Goal: Information Seeking & Learning: Learn about a topic

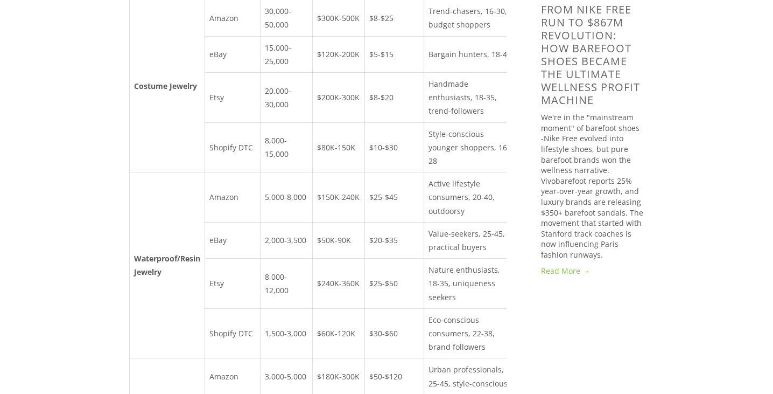
scroll to position [1037, 0]
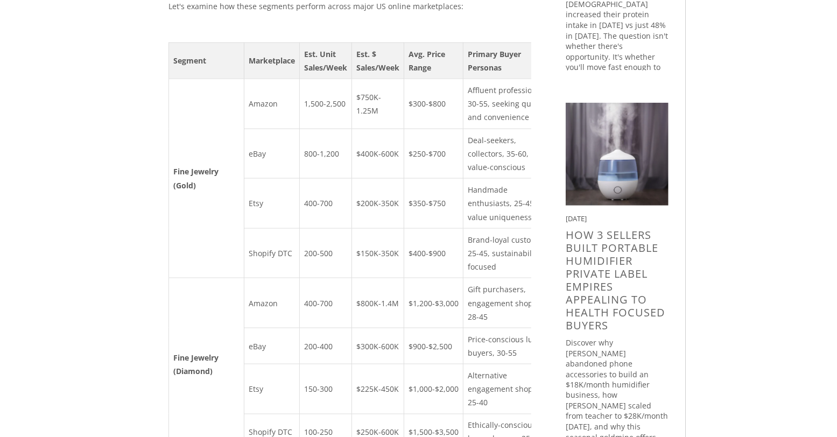
scroll to position [402, 0]
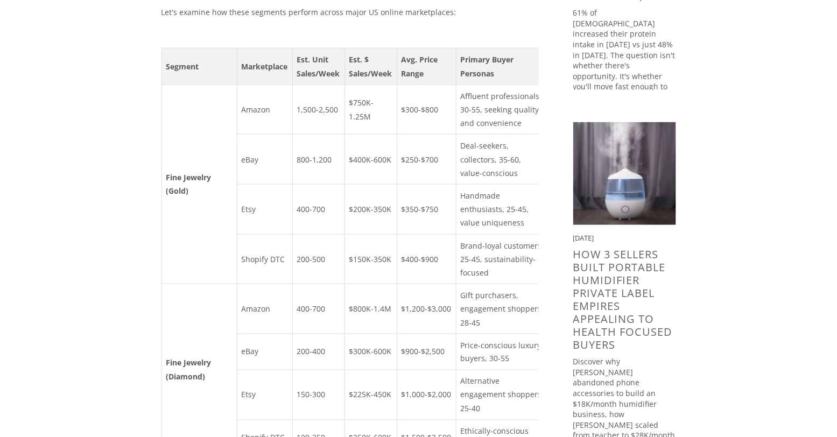
scroll to position [0, 0]
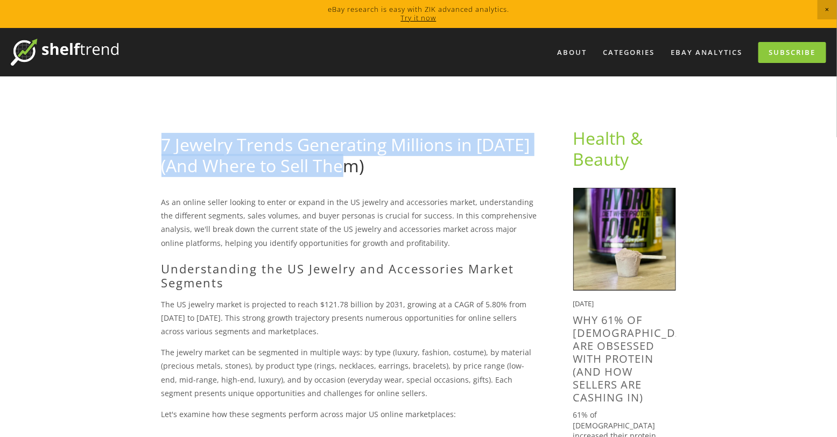
drag, startPoint x: 370, startPoint y: 168, endPoint x: 157, endPoint y: 144, distance: 214.0
copy link "7 Jewelry Trends Generating Millions in [DATE] (And Where to Sell Them)"
